Goal: Task Accomplishment & Management: Use online tool/utility

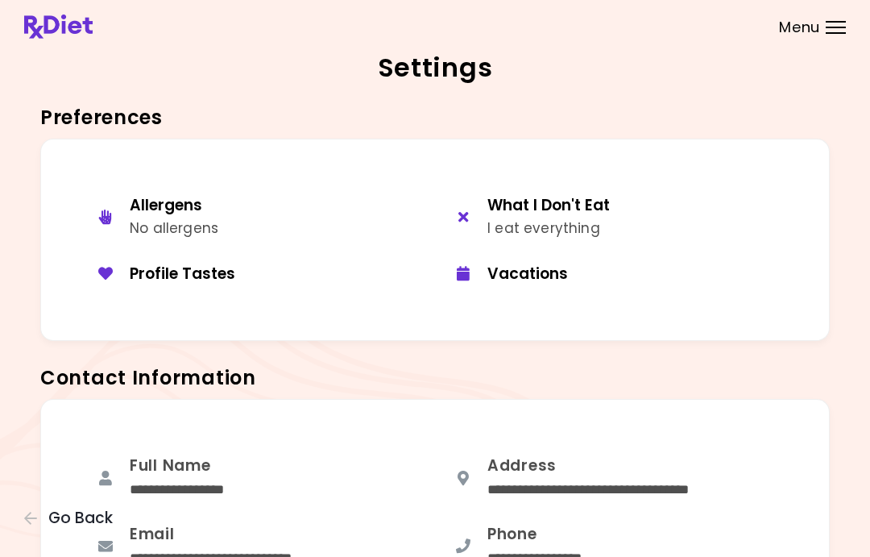
scroll to position [888, 0]
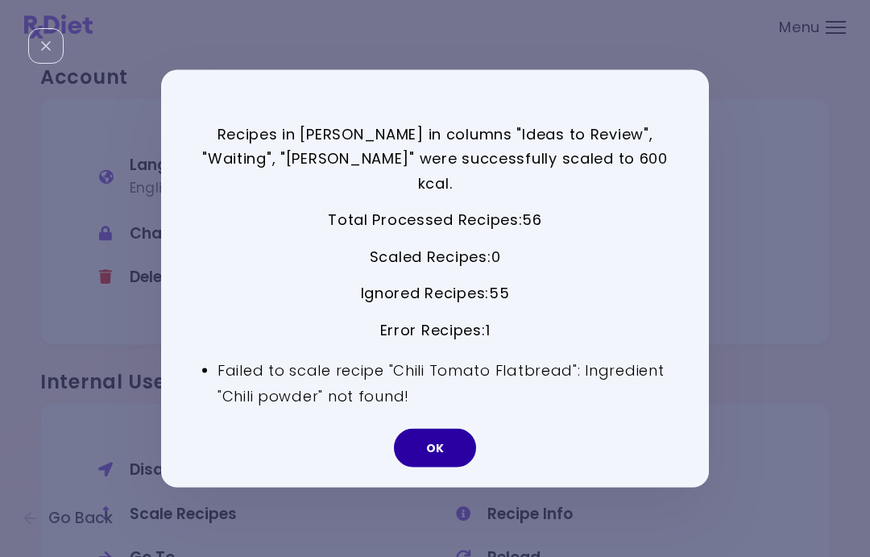
click at [437, 437] on button "OK" at bounding box center [435, 448] width 82 height 39
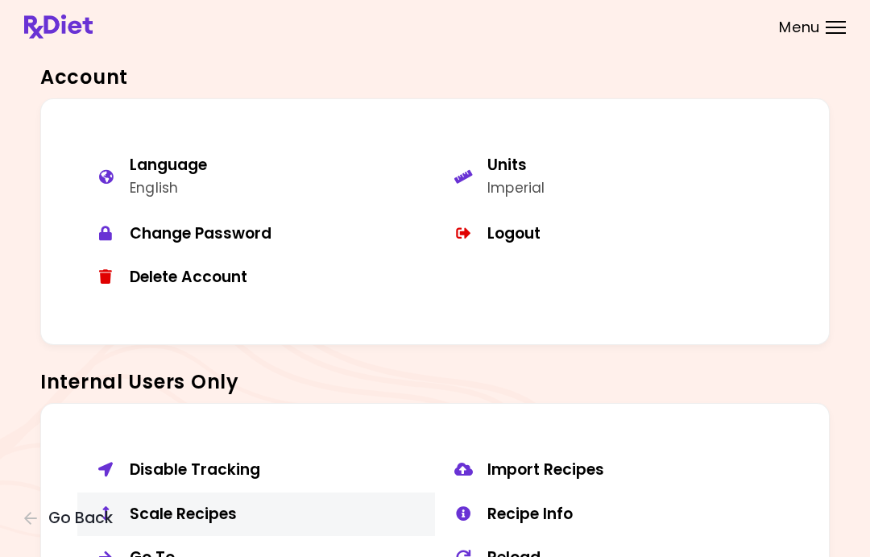
click at [217, 513] on div "Scale Recipes" at bounding box center [276, 514] width 293 height 20
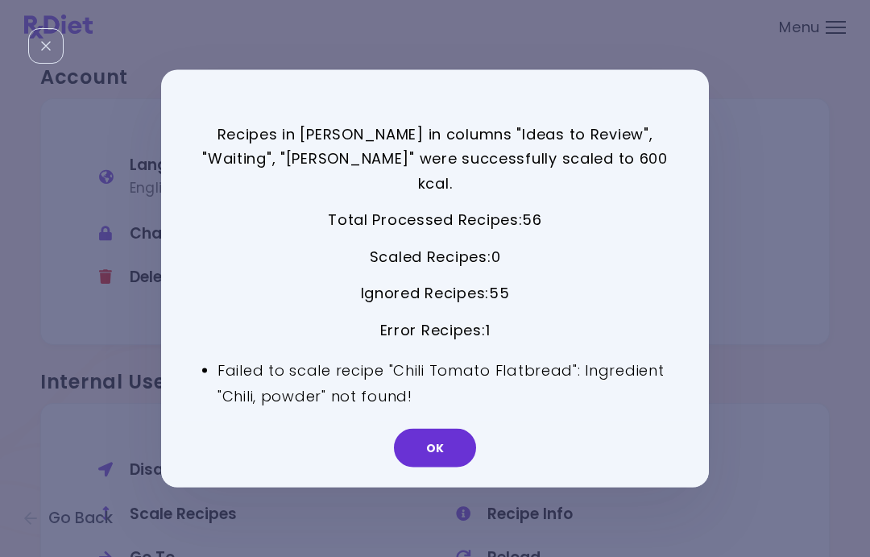
click at [414, 455] on div "OK" at bounding box center [435, 453] width 548 height 67
click at [433, 429] on button "OK" at bounding box center [435, 448] width 82 height 39
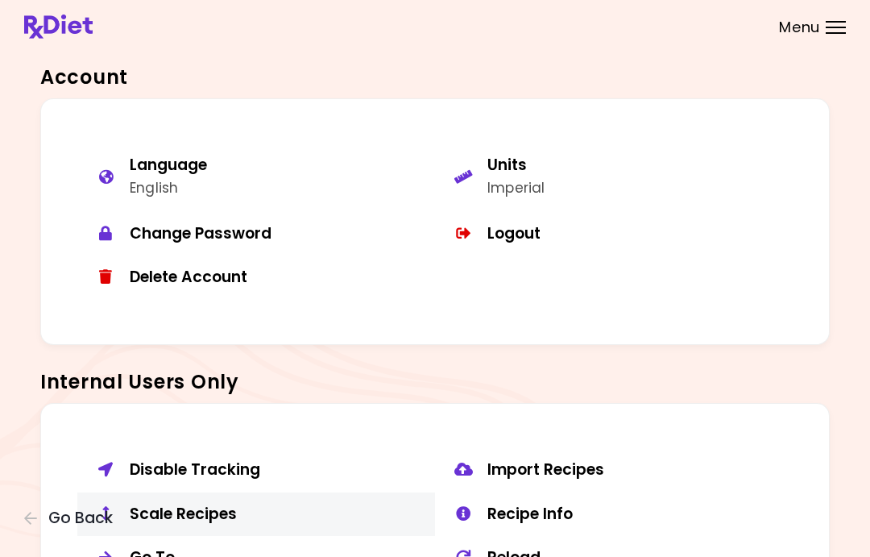
click at [201, 513] on div "Scale Recipes" at bounding box center [276, 514] width 293 height 20
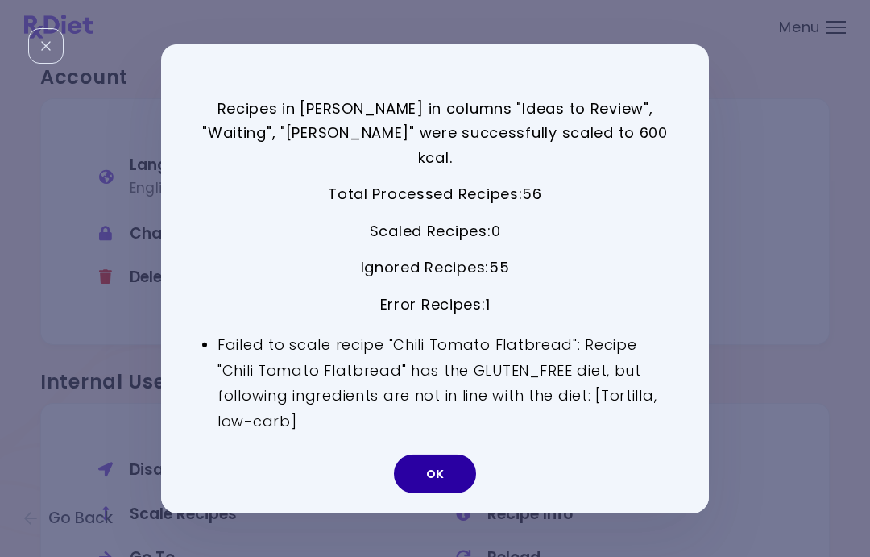
click at [432, 462] on button "OK" at bounding box center [435, 473] width 82 height 39
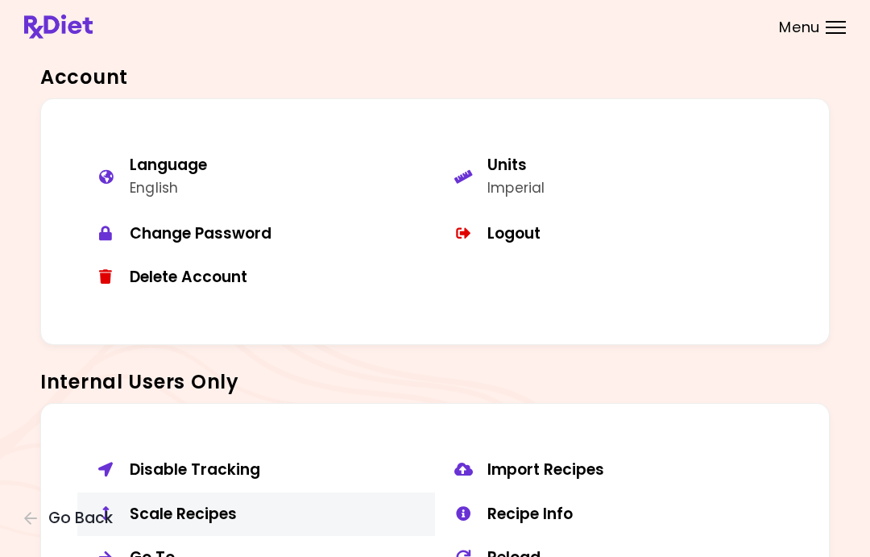
click at [179, 514] on button "Scale Recipes" at bounding box center [256, 514] width 358 height 44
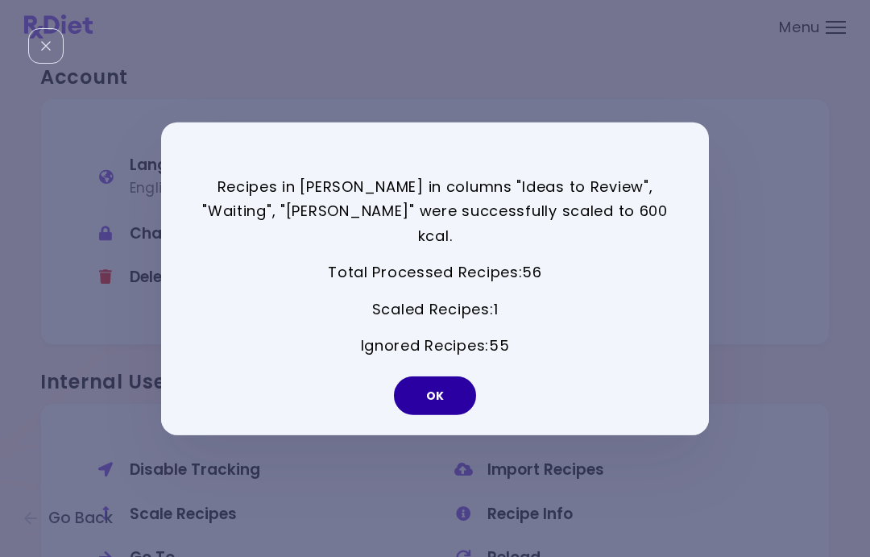
click at [441, 383] on button "OK" at bounding box center [435, 395] width 82 height 39
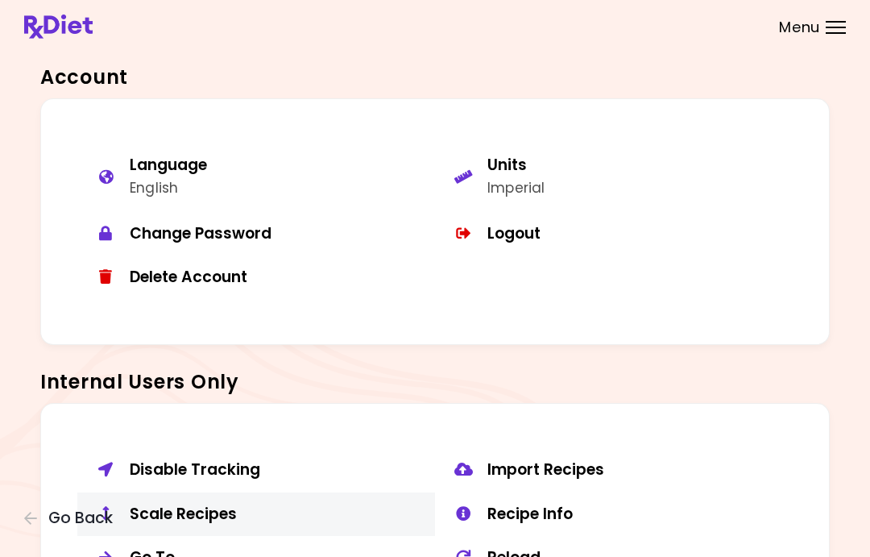
scroll to position [1148, 0]
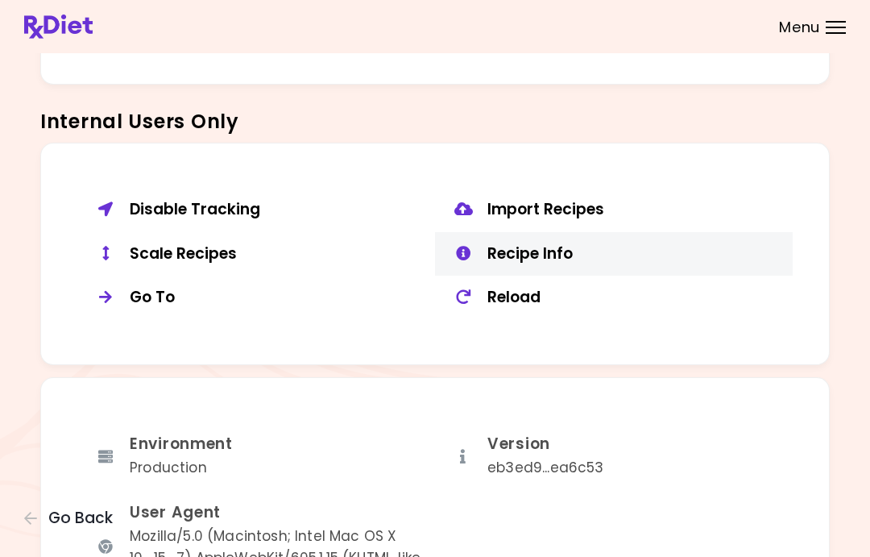
click at [564, 244] on div "Recipe Info" at bounding box center [633, 254] width 293 height 20
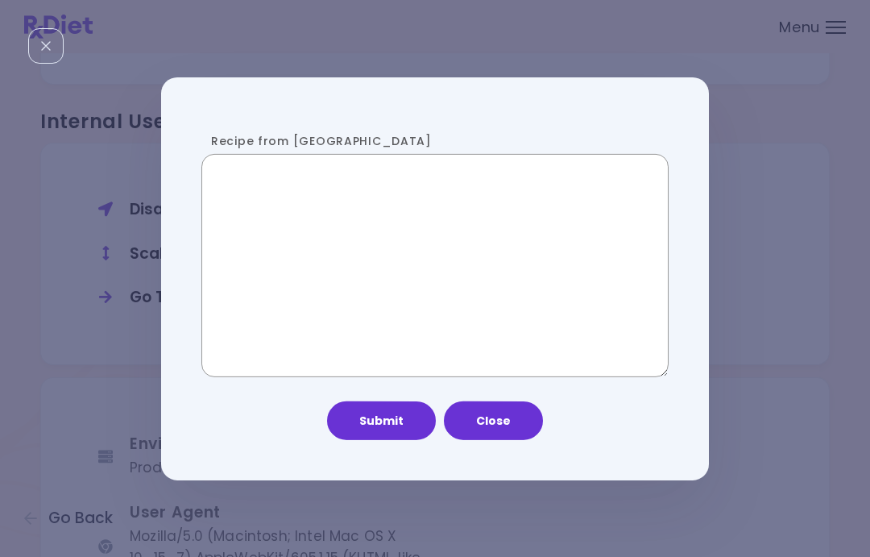
click at [449, 240] on textarea "Recipe from [GEOGRAPHIC_DATA]" at bounding box center [434, 265] width 467 height 222
paste textarea "**********"
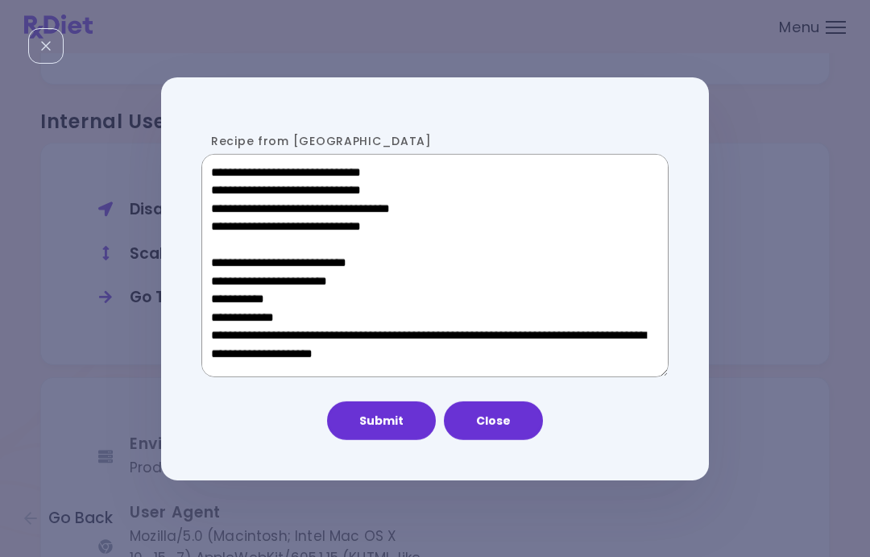
scroll to position [895, 0]
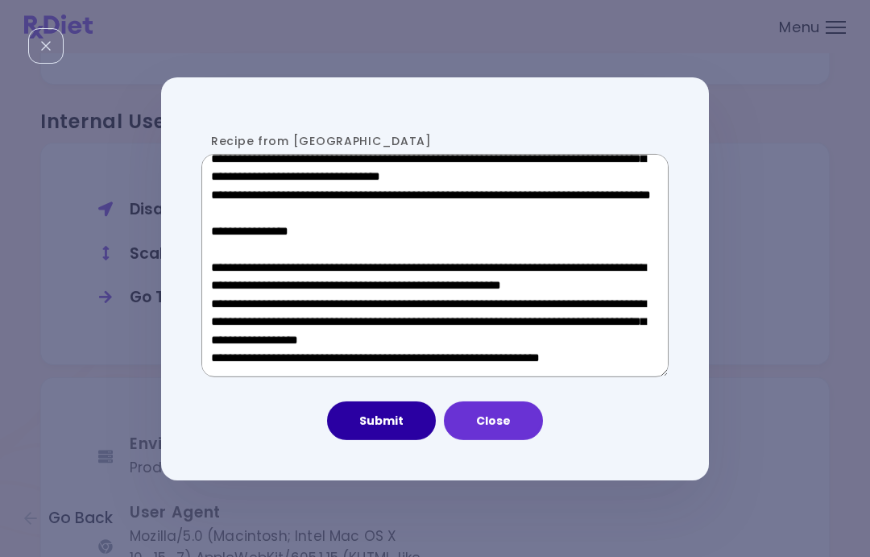
type textarea "**********"
click at [389, 416] on button "Submit" at bounding box center [381, 420] width 109 height 39
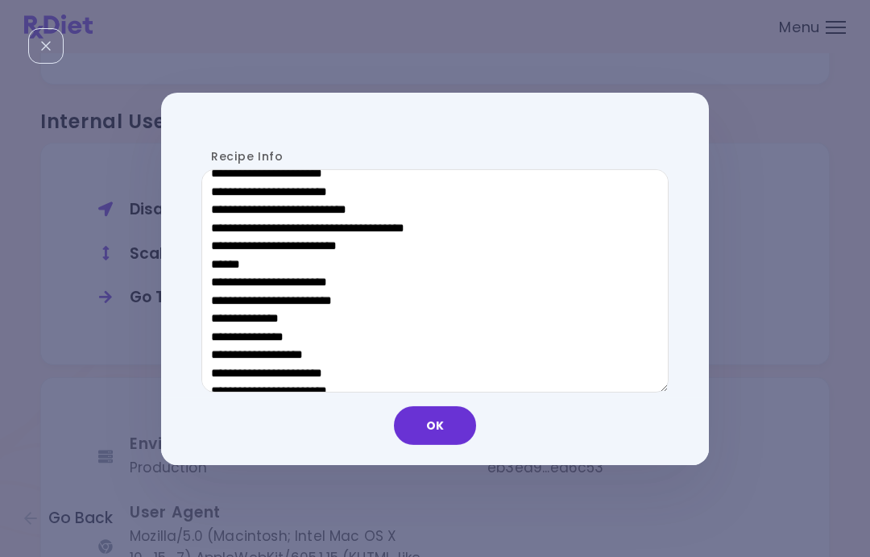
scroll to position [868, 0]
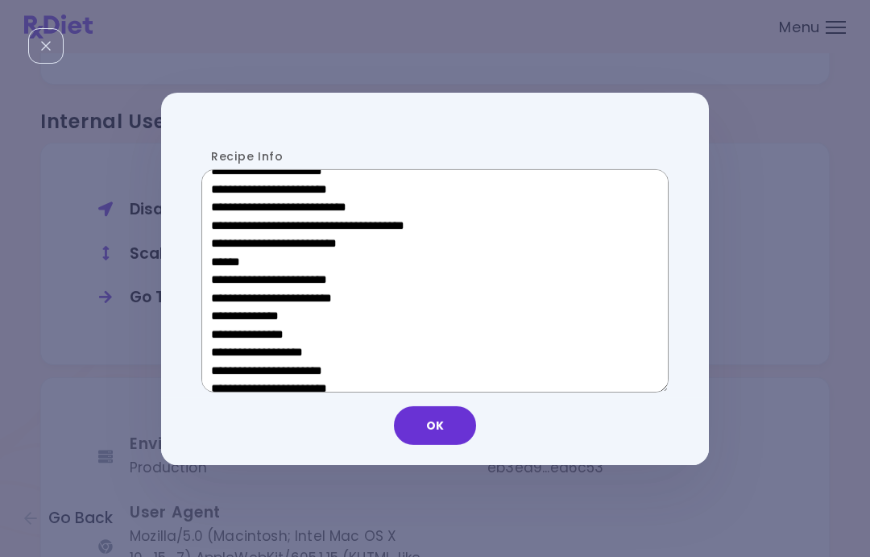
drag, startPoint x: 338, startPoint y: 259, endPoint x: 222, endPoint y: 258, distance: 116.0
click at [222, 258] on textarea "Recipe Info" at bounding box center [434, 280] width 467 height 222
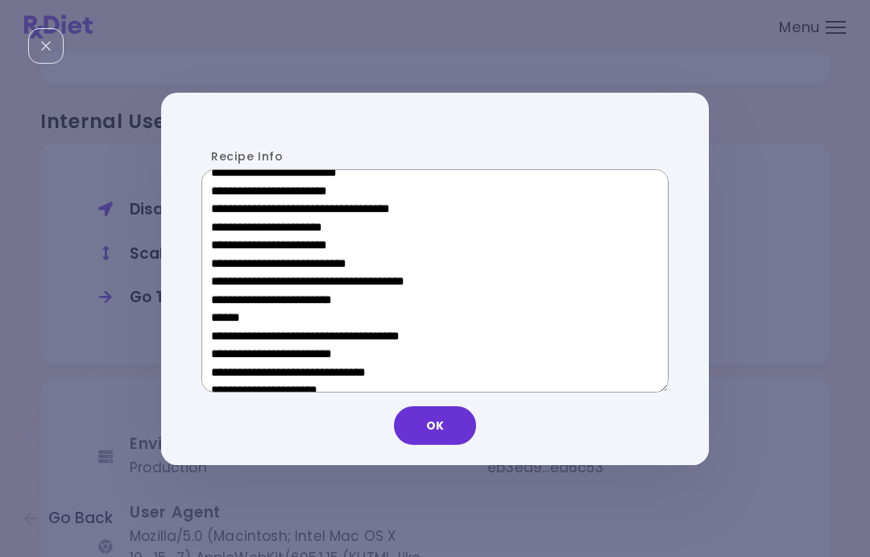
scroll to position [532, 0]
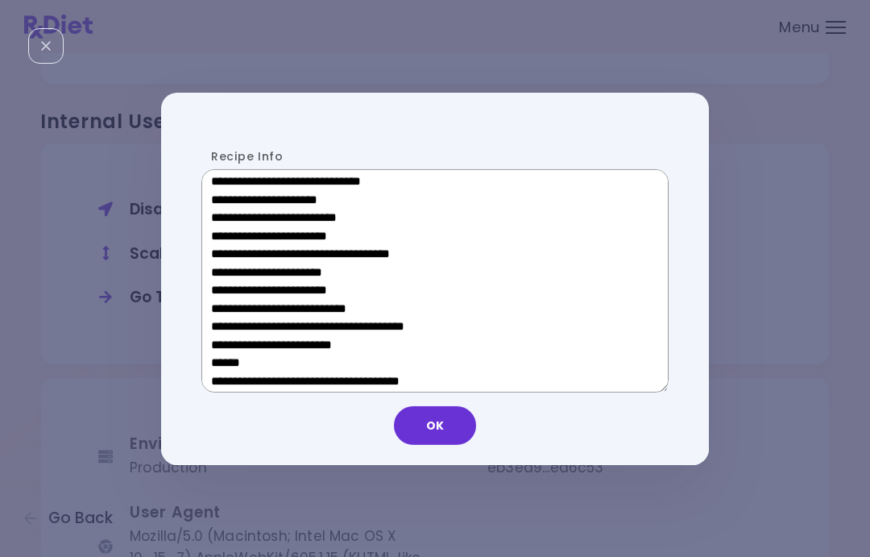
drag, startPoint x: 338, startPoint y: 278, endPoint x: 238, endPoint y: 276, distance: 99.9
click at [238, 276] on textarea "Recipe Info" at bounding box center [434, 280] width 467 height 222
click at [442, 420] on button "OK" at bounding box center [435, 425] width 82 height 39
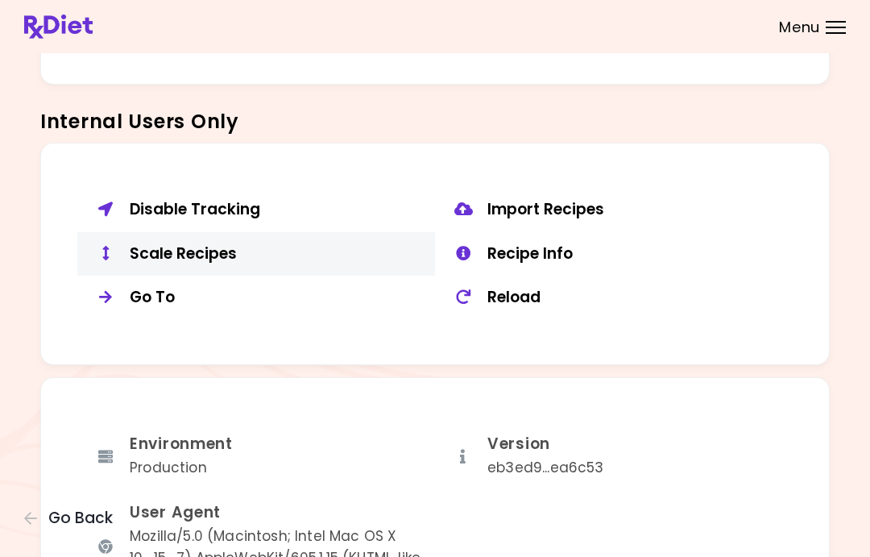
click at [160, 244] on div "Scale Recipes" at bounding box center [276, 254] width 293 height 20
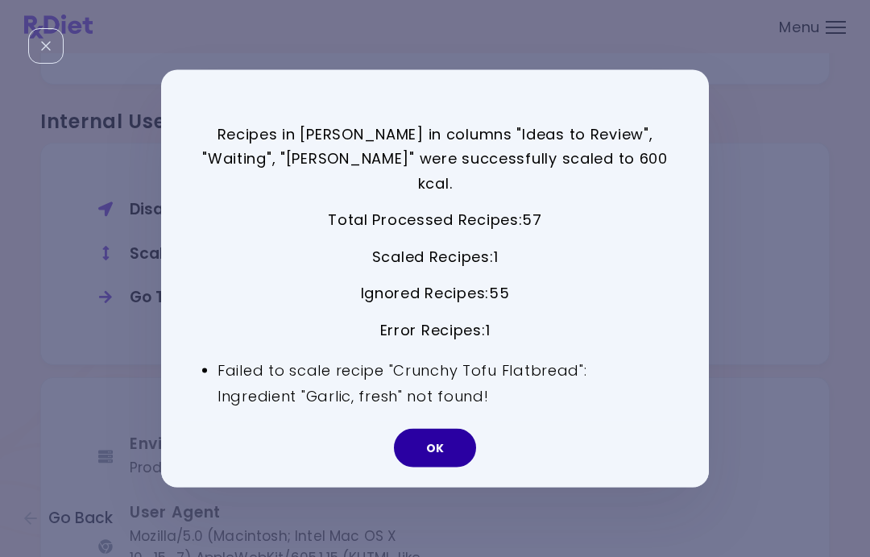
click at [433, 438] on button "OK" at bounding box center [435, 448] width 82 height 39
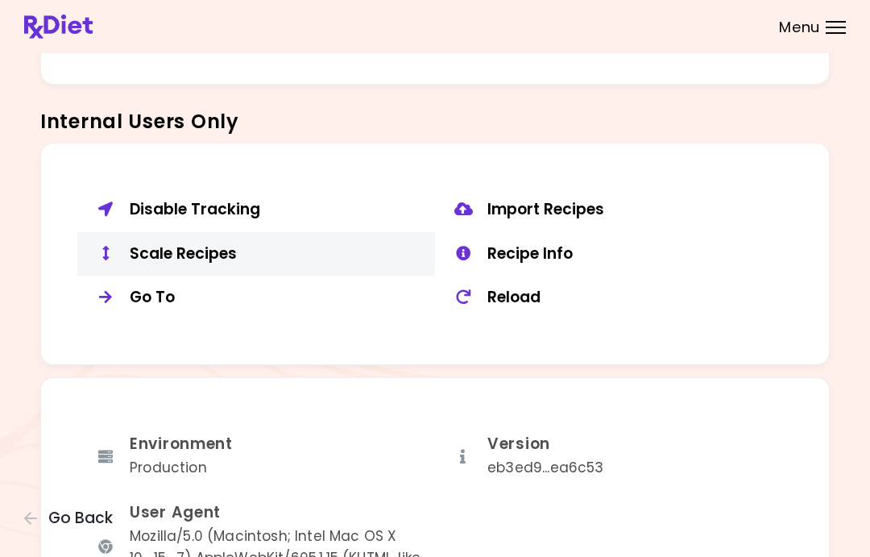
click at [209, 246] on div "Scale Recipes" at bounding box center [276, 254] width 293 height 20
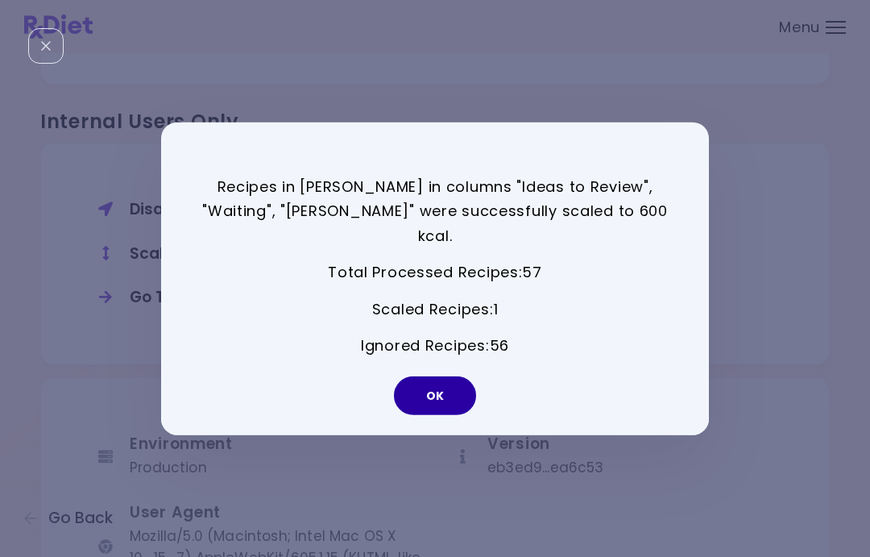
click at [443, 391] on button "OK" at bounding box center [435, 395] width 82 height 39
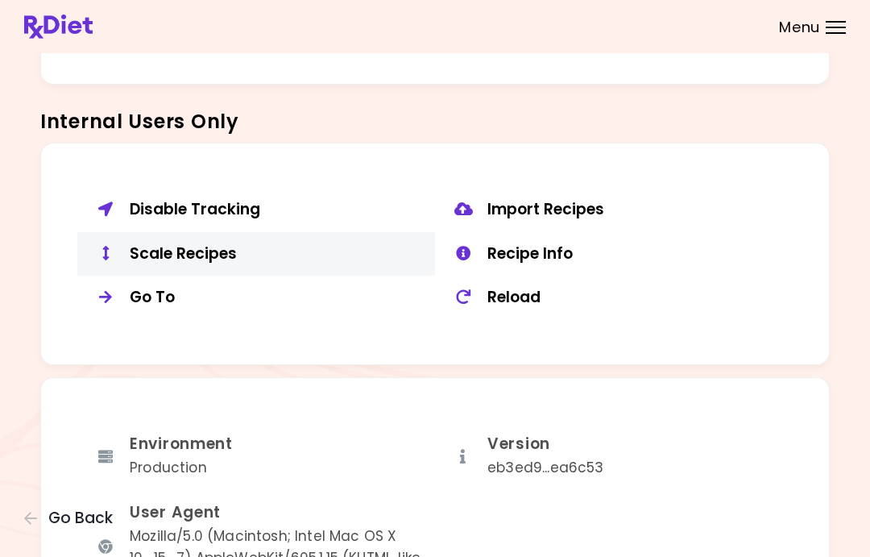
click at [259, 250] on div "Scale Recipes" at bounding box center [276, 254] width 293 height 20
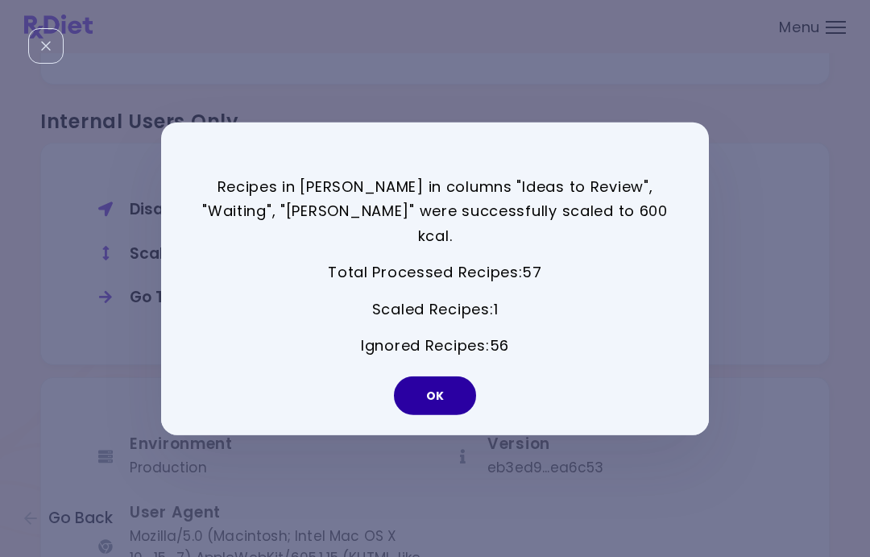
click at [449, 388] on button "OK" at bounding box center [435, 395] width 82 height 39
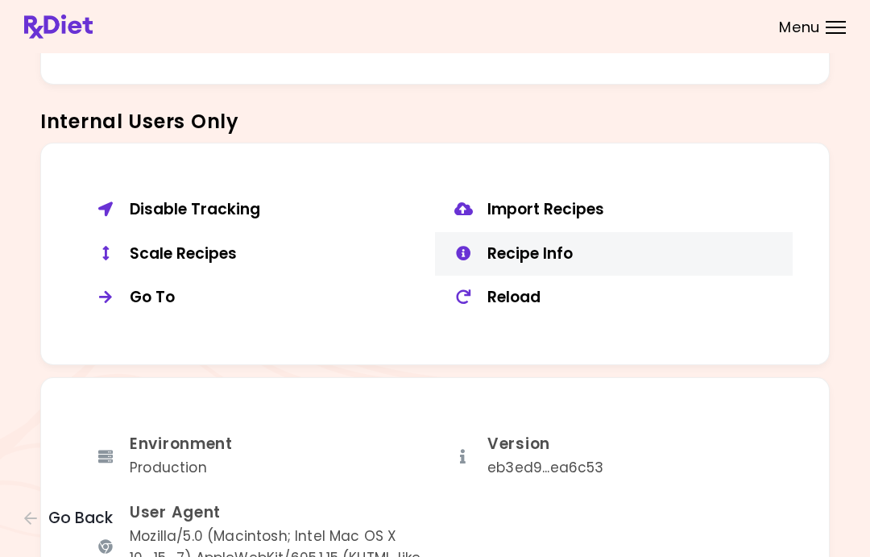
click at [550, 246] on div "Recipe Info" at bounding box center [633, 254] width 293 height 20
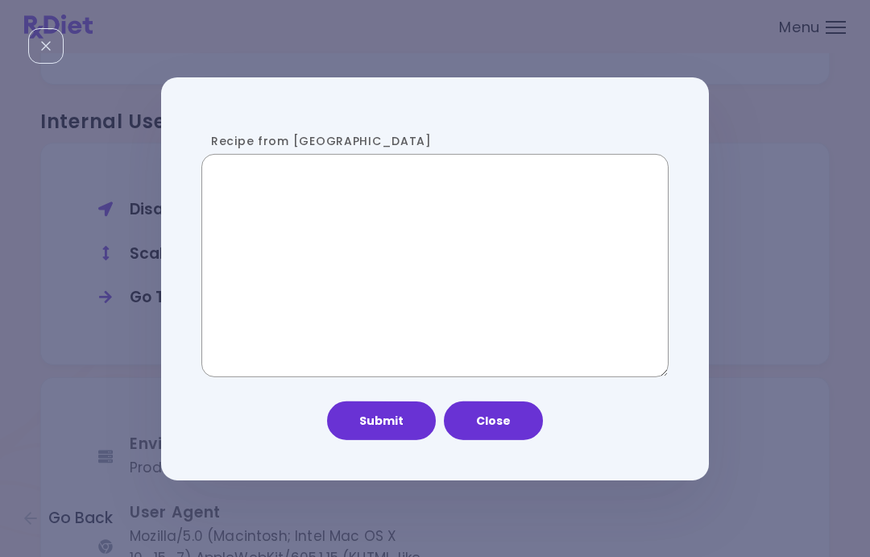
click at [396, 281] on textarea "Recipe from [GEOGRAPHIC_DATA]" at bounding box center [434, 265] width 467 height 222
paste textarea "**********"
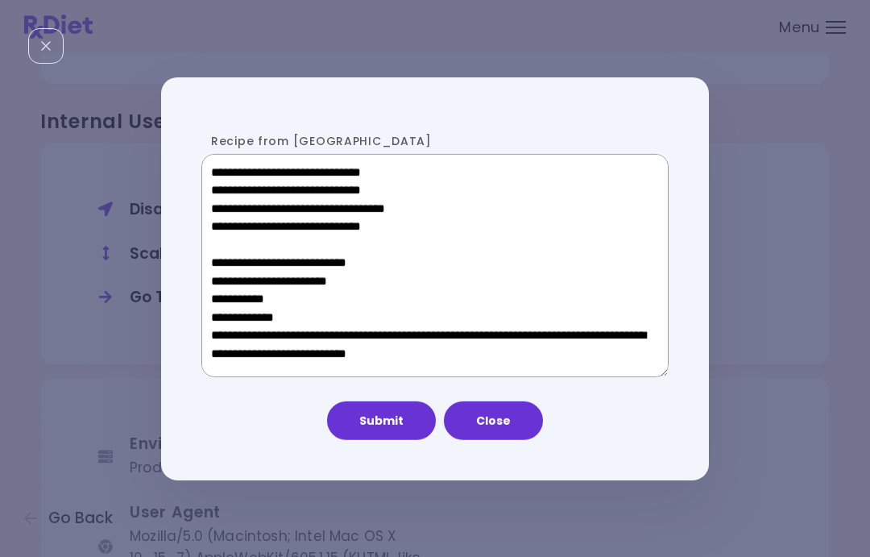
scroll to position [948, 0]
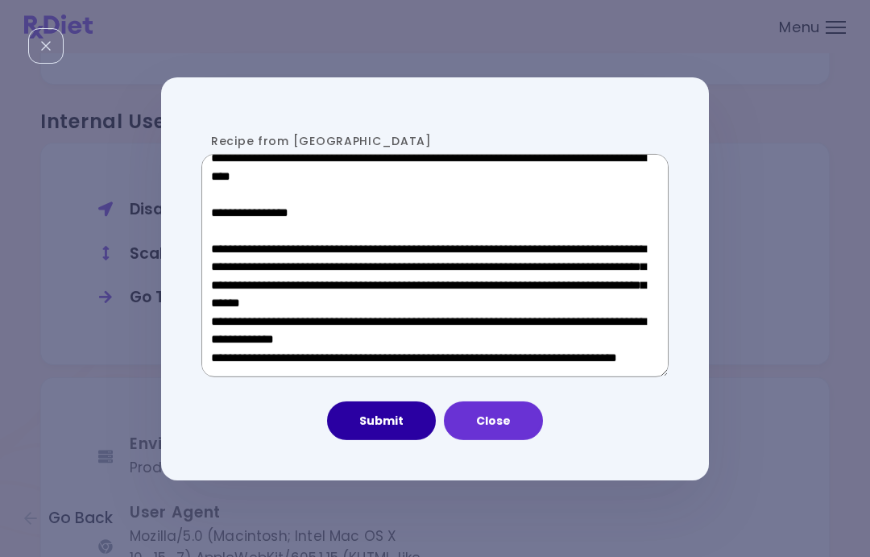
type textarea "**********"
click at [387, 406] on button "Submit" at bounding box center [381, 420] width 109 height 39
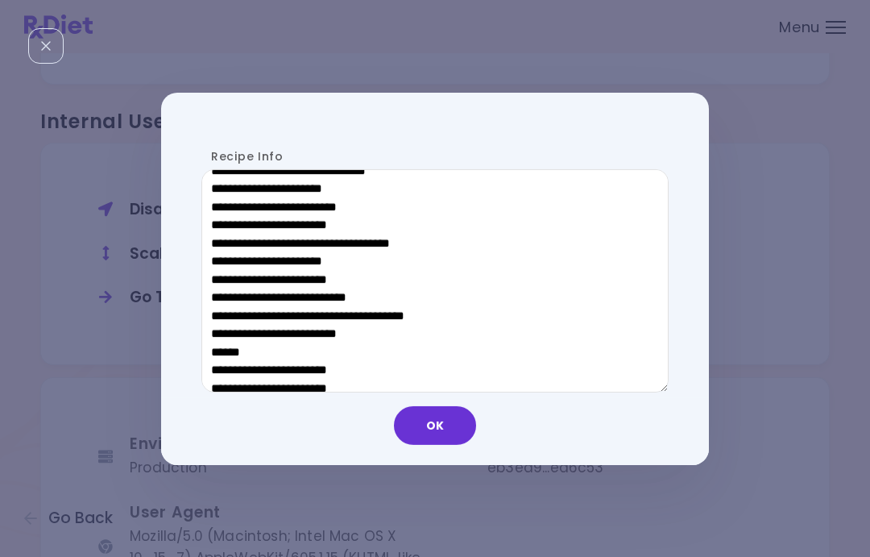
scroll to position [783, 0]
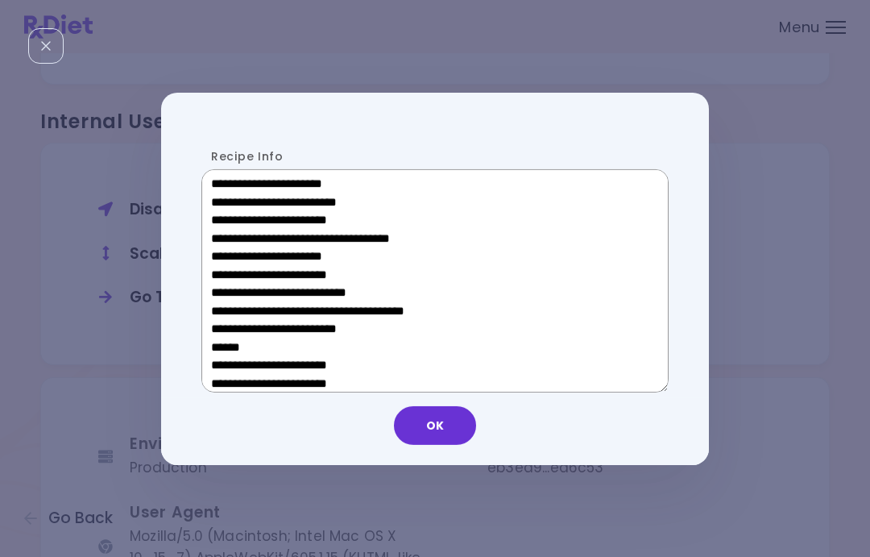
drag, startPoint x: 336, startPoint y: 343, endPoint x: 210, endPoint y: 343, distance: 125.7
click at [210, 343] on textarea "Recipe Info" at bounding box center [434, 280] width 467 height 222
click at [332, 284] on textarea "Recipe Info" at bounding box center [434, 280] width 467 height 222
drag, startPoint x: 328, startPoint y: 341, endPoint x: 223, endPoint y: 342, distance: 104.7
click at [223, 342] on textarea "Recipe Info" at bounding box center [434, 280] width 467 height 222
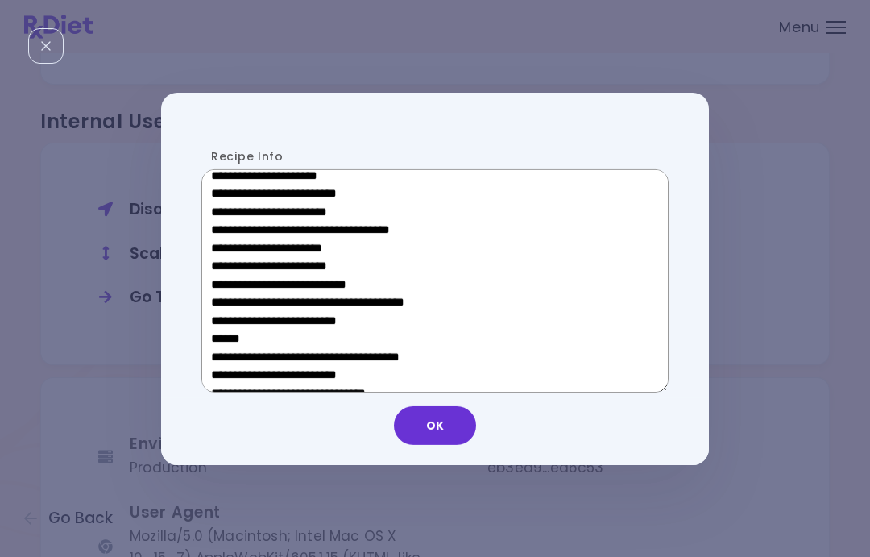
scroll to position [552, 0]
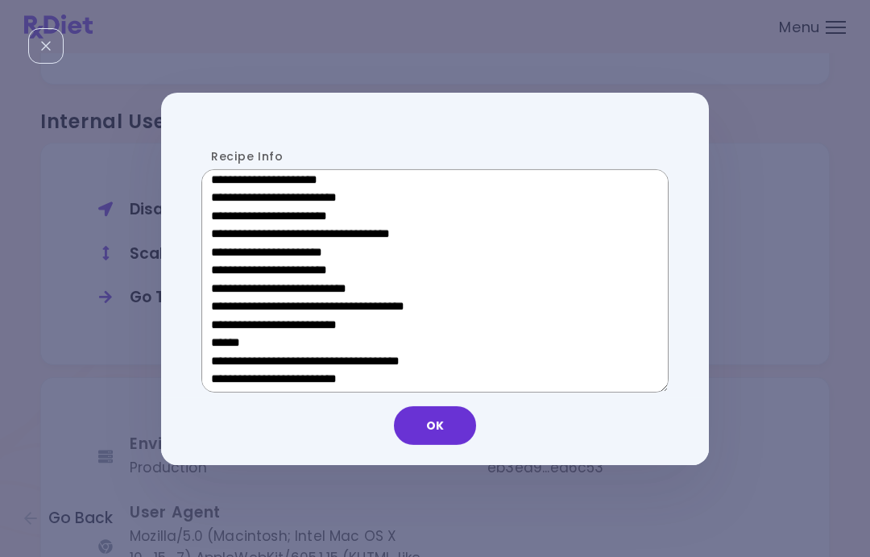
drag, startPoint x: 331, startPoint y: 255, endPoint x: 235, endPoint y: 256, distance: 95.9
click at [235, 256] on textarea "Recipe Info" at bounding box center [434, 280] width 467 height 222
